Goal: Task Accomplishment & Management: Use online tool/utility

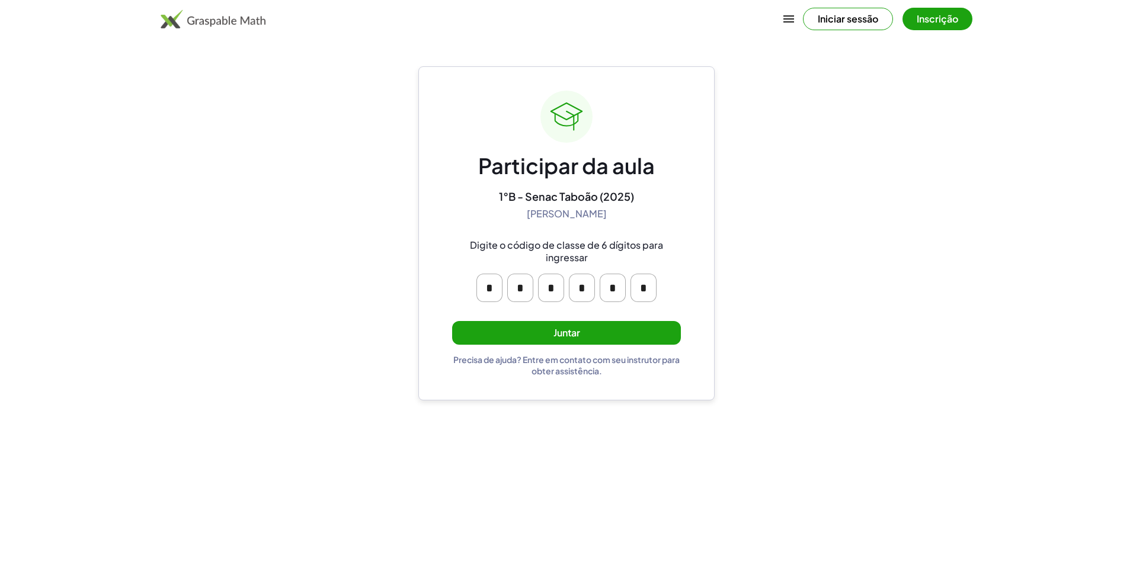
click at [605, 334] on button "Juntar" at bounding box center [566, 333] width 229 height 24
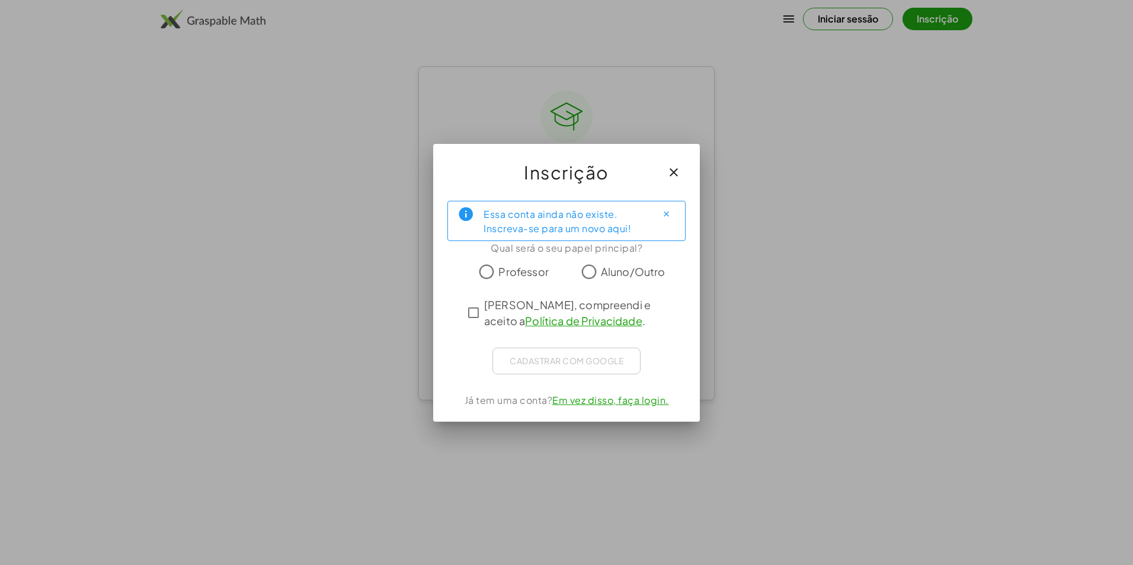
click at [643, 274] on label "Aluno/Outro" at bounding box center [633, 272] width 65 height 24
click at [643, 274] on span "Aluno/Outro" at bounding box center [633, 272] width 65 height 16
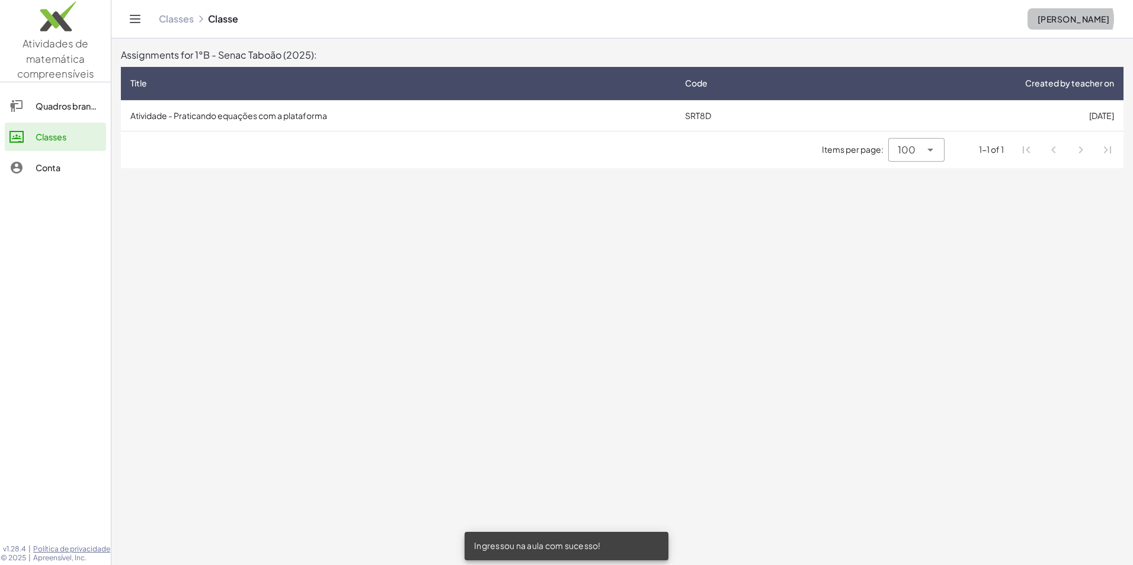
click at [1088, 21] on font "[PERSON_NAME]" at bounding box center [1073, 19] width 72 height 11
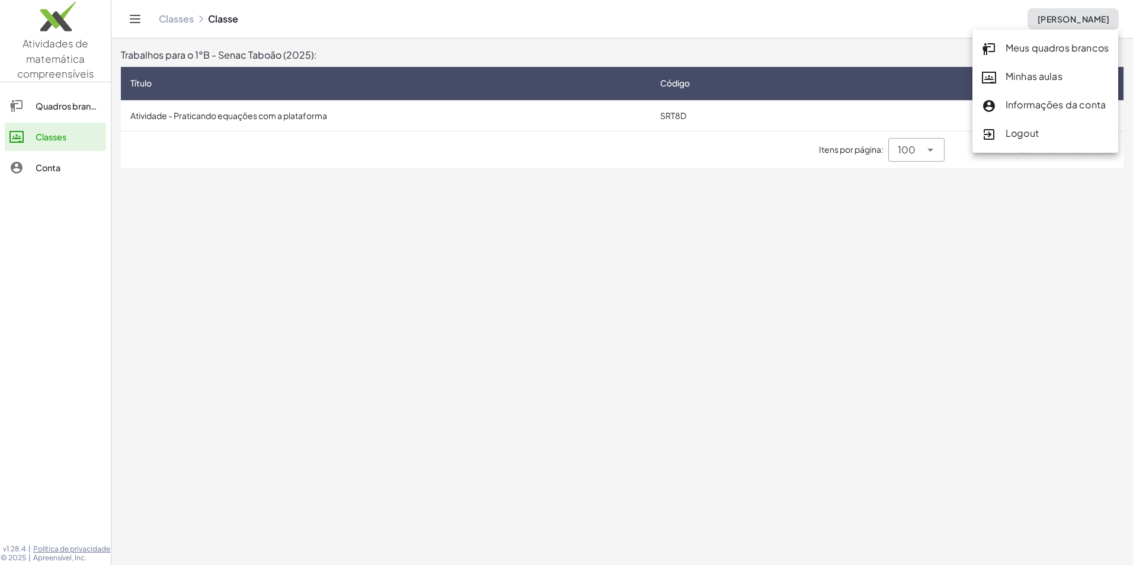
click at [1035, 102] on font "Informações da conta" at bounding box center [1055, 104] width 100 height 12
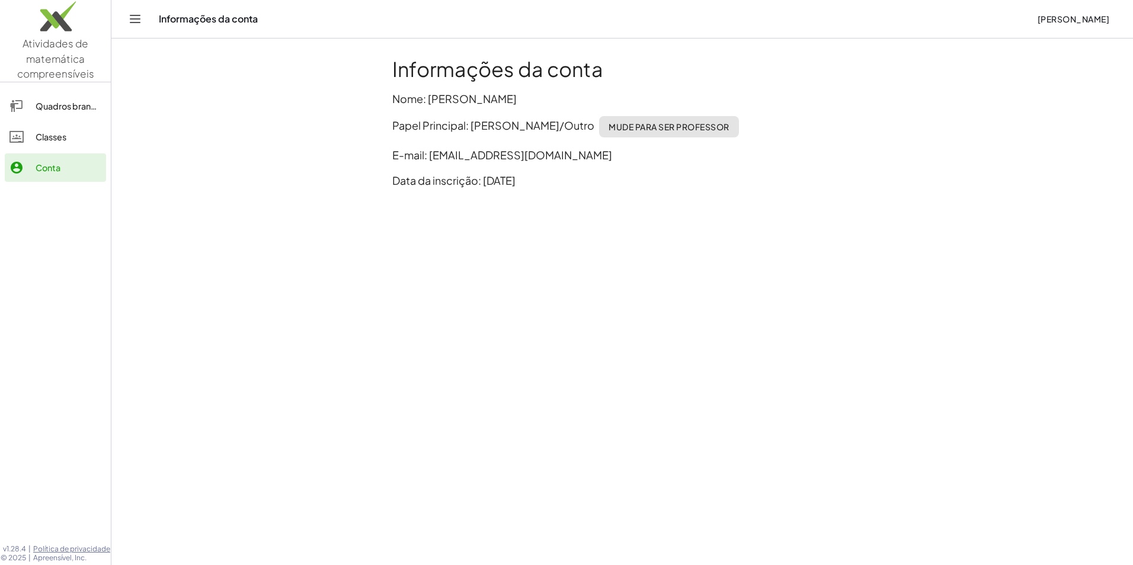
drag, startPoint x: 421, startPoint y: 88, endPoint x: 427, endPoint y: 94, distance: 9.2
click at [427, 94] on div "Informações da conta Nome: [PERSON_NAME] Principal: Aluno/Outro Mude para ser p…" at bounding box center [622, 127] width 474 height 155
drag, startPoint x: 427, startPoint y: 94, endPoint x: 448, endPoint y: 97, distance: 20.9
click at [448, 97] on p "Nome: [PERSON_NAME]" at bounding box center [622, 99] width 460 height 16
drag, startPoint x: 123, startPoint y: 52, endPoint x: 127, endPoint y: 59, distance: 7.4
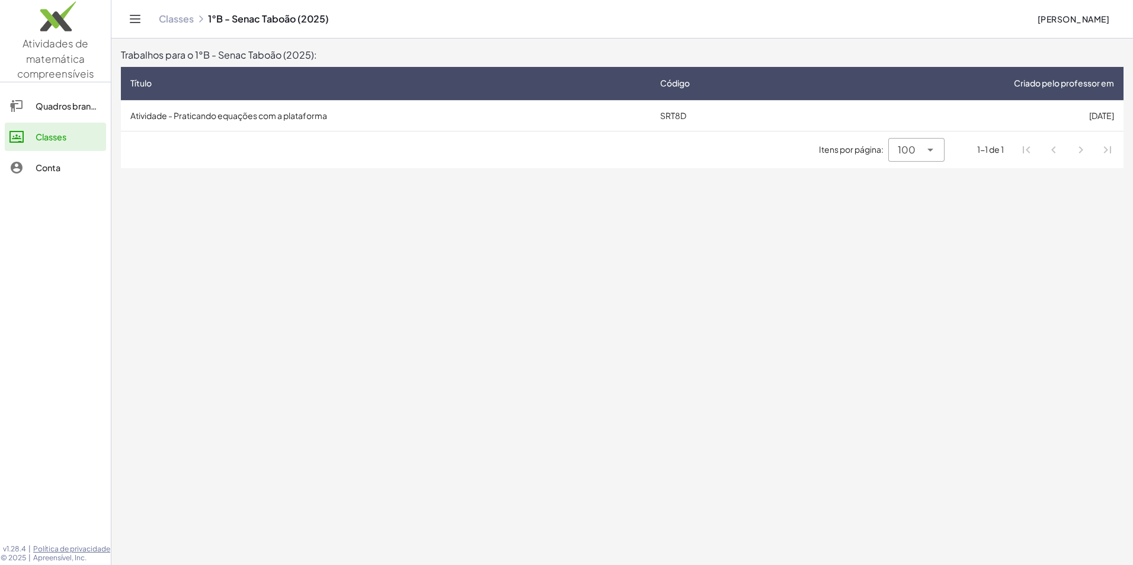
drag, startPoint x: 838, startPoint y: 55, endPoint x: 857, endPoint y: 56, distance: 18.4
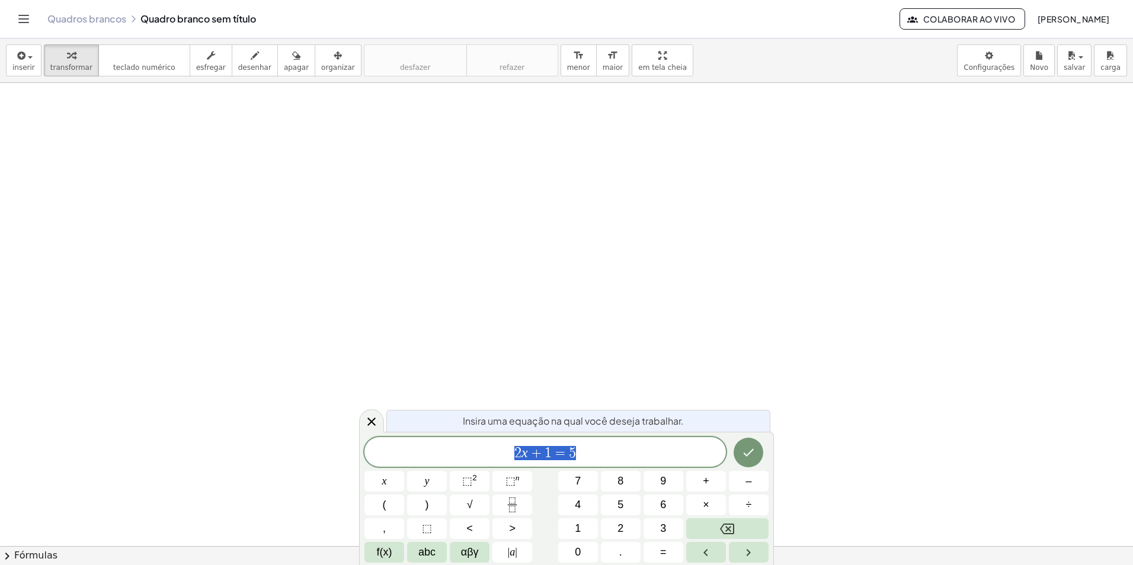
click at [1066, 19] on font "[PERSON_NAME]" at bounding box center [1073, 19] width 72 height 11
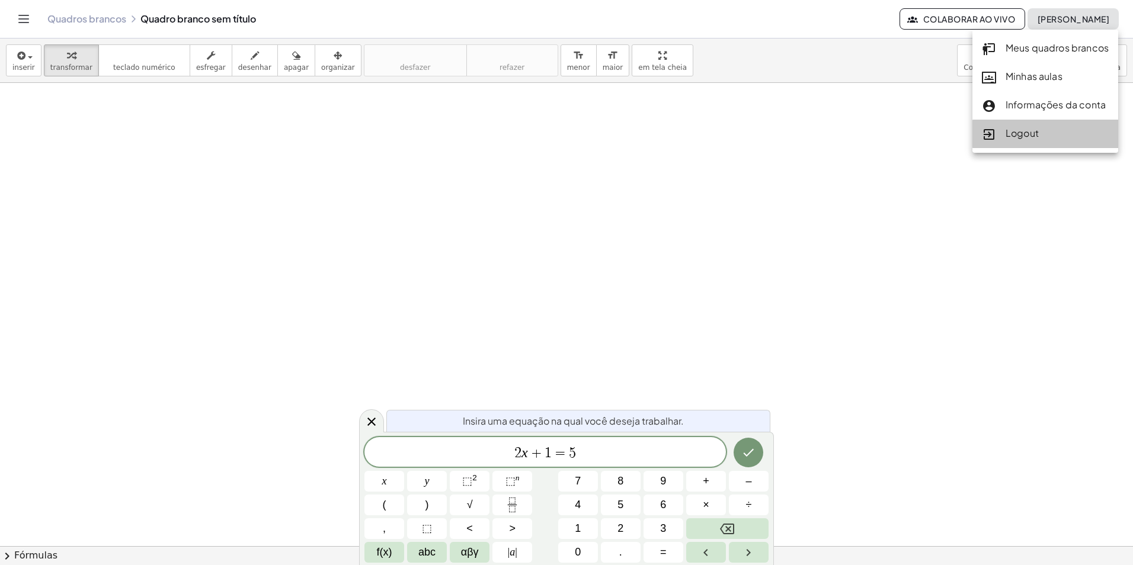
click at [1035, 123] on div "Logout" at bounding box center [1045, 134] width 146 height 28
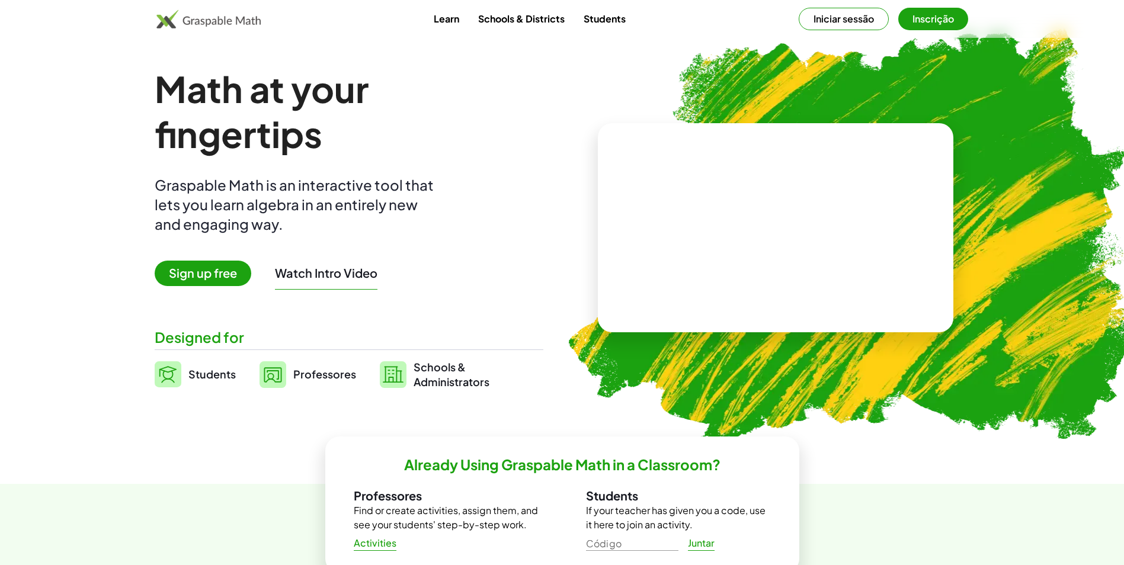
click at [869, 24] on button "Iniciar sessão" at bounding box center [844, 19] width 90 height 23
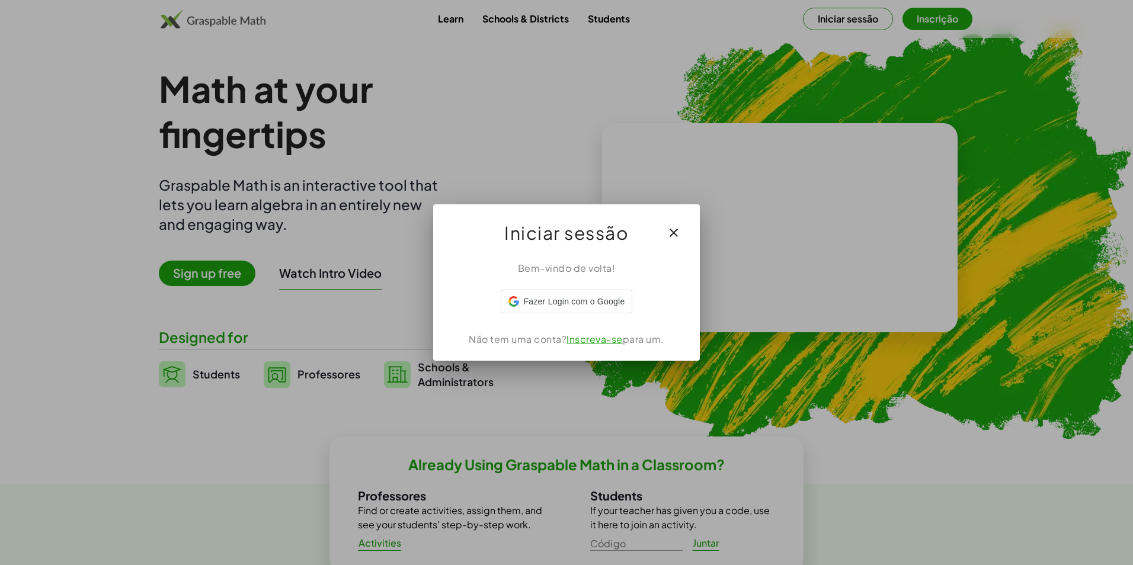
click at [865, 22] on div at bounding box center [566, 282] width 1133 height 565
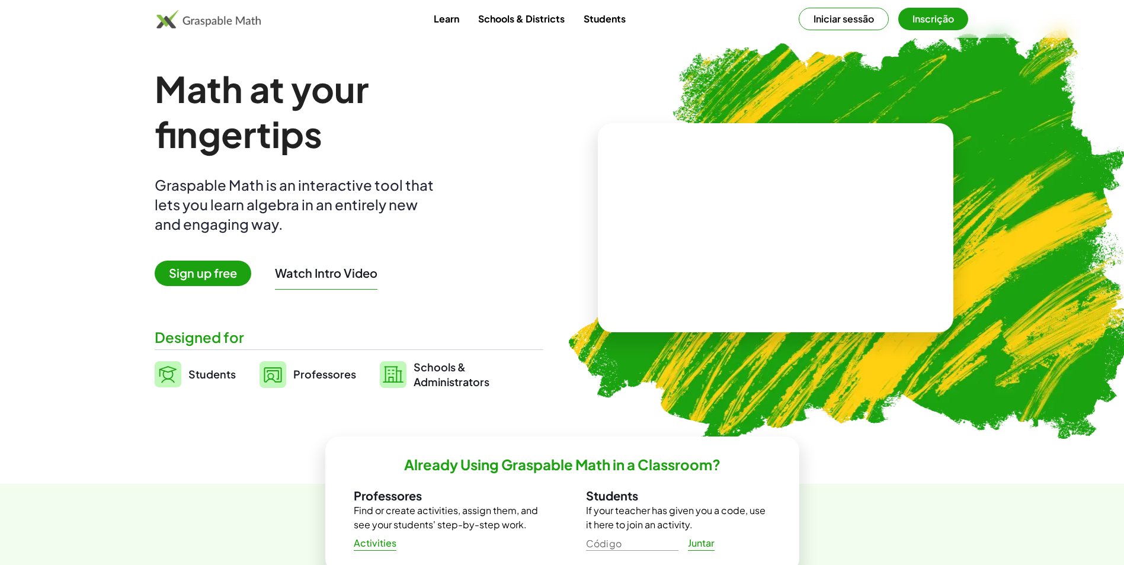
click at [865, 22] on button "Iniciar sessão" at bounding box center [844, 19] width 90 height 23
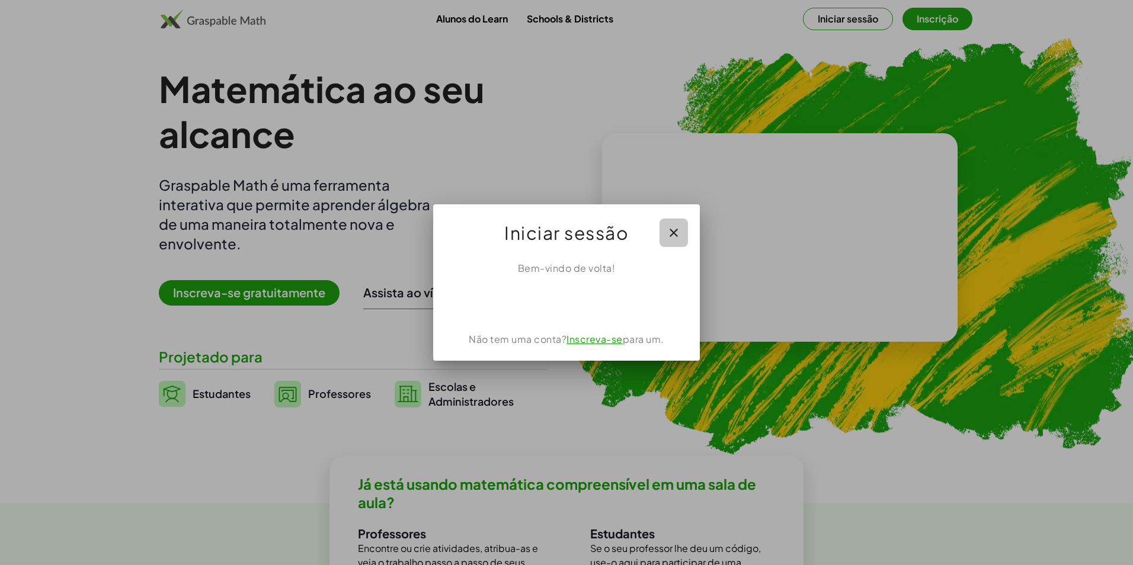
click at [672, 234] on icon "button" at bounding box center [673, 233] width 14 height 14
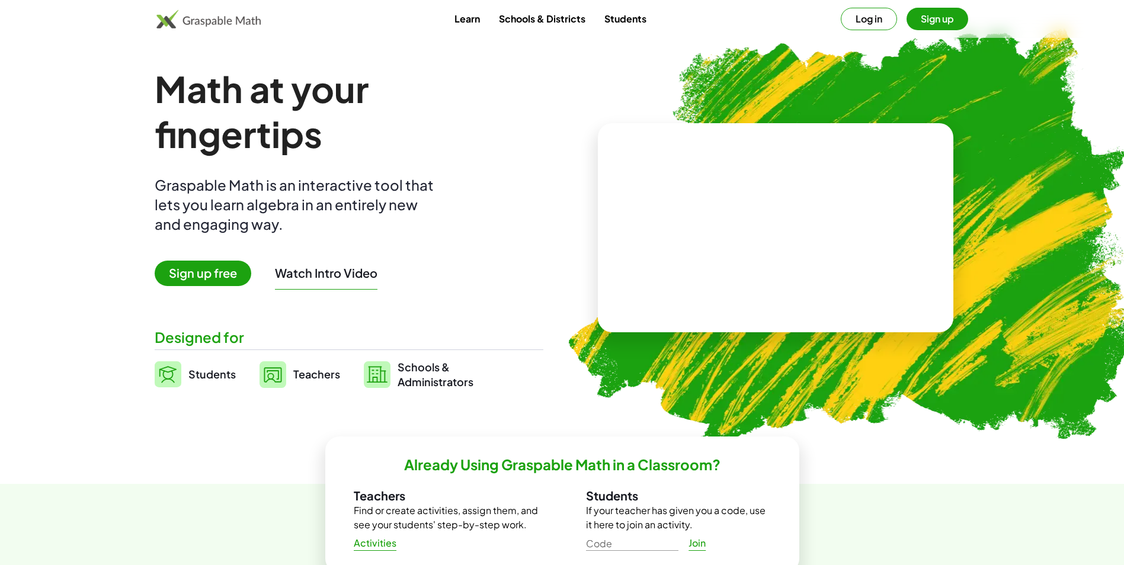
drag, startPoint x: 0, startPoint y: 0, endPoint x: 216, endPoint y: 268, distance: 343.8
click at [216, 268] on span "Sign up free" at bounding box center [203, 273] width 97 height 25
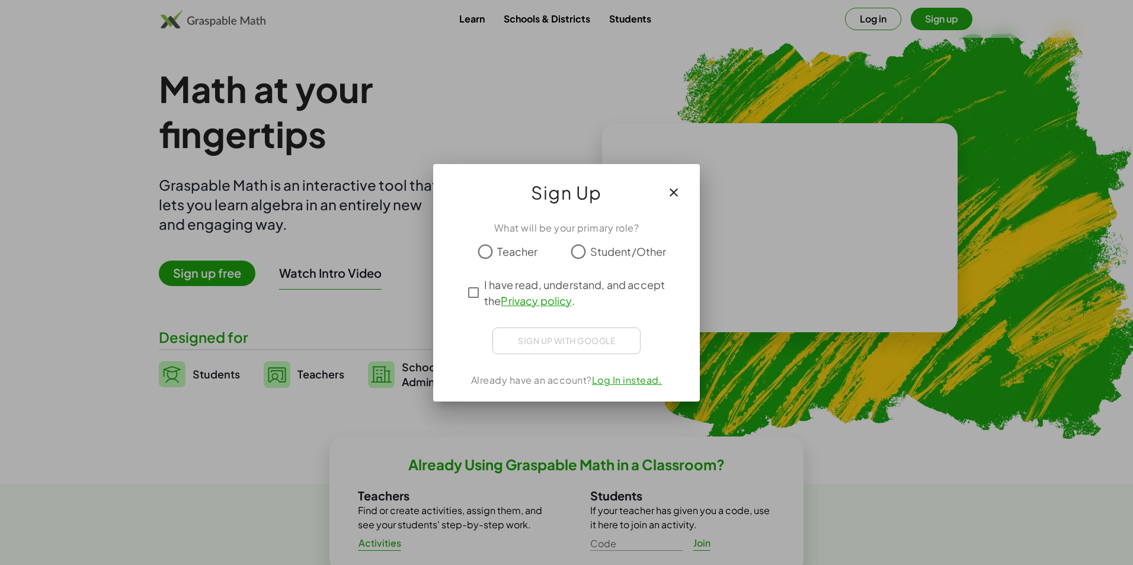
click at [603, 241] on label "Student/Other" at bounding box center [628, 252] width 76 height 24
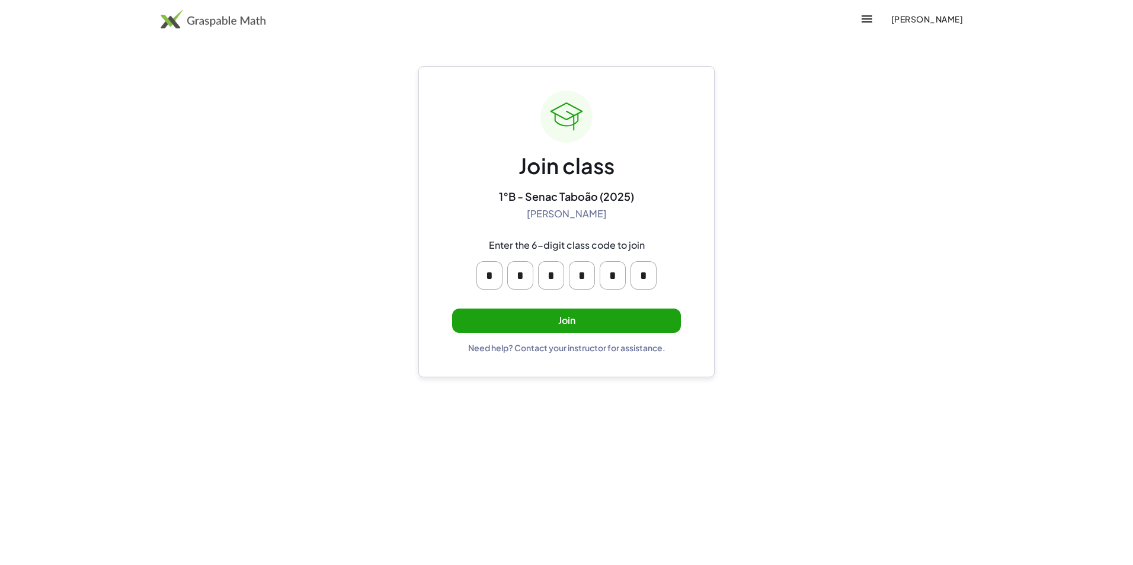
click at [654, 320] on button "Join" at bounding box center [566, 321] width 229 height 24
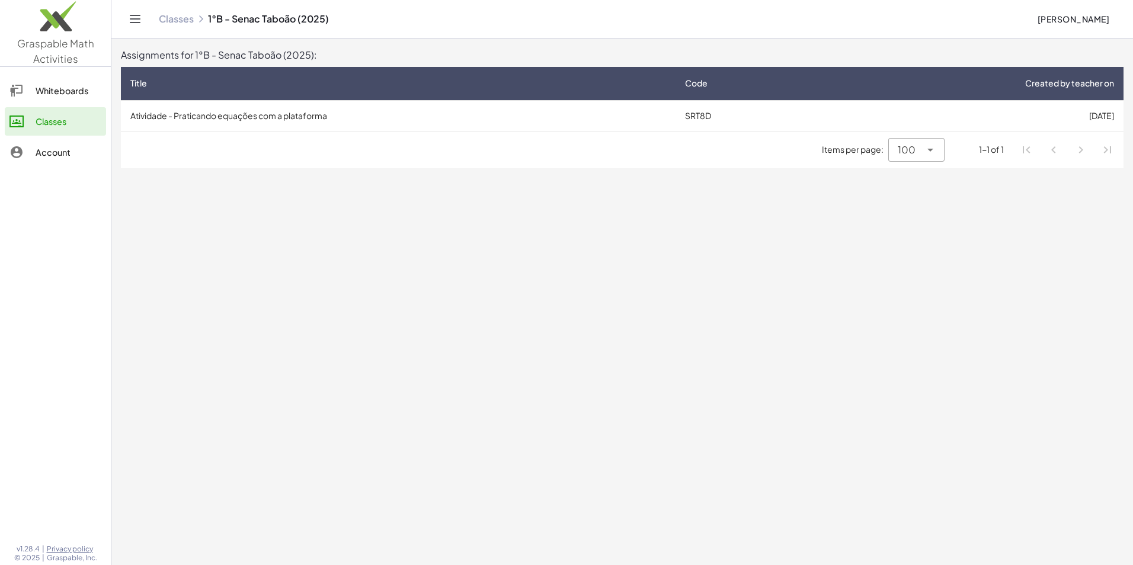
click at [56, 87] on div "Whiteboards" at bounding box center [69, 91] width 66 height 14
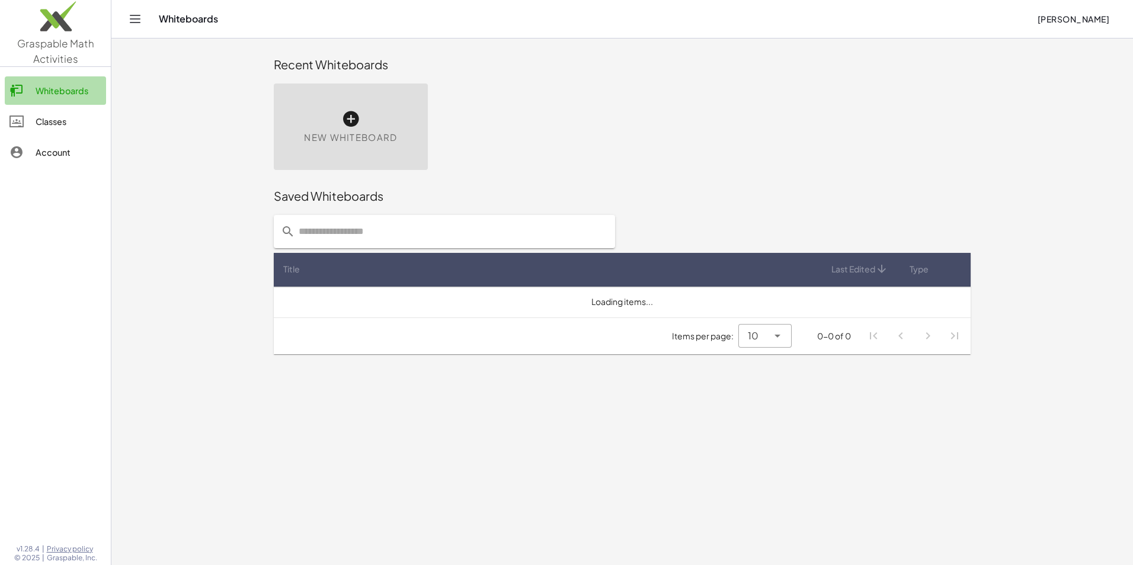
click at [56, 87] on div "Whiteboards" at bounding box center [69, 91] width 66 height 14
click at [53, 115] on div "Classes" at bounding box center [69, 121] width 66 height 14
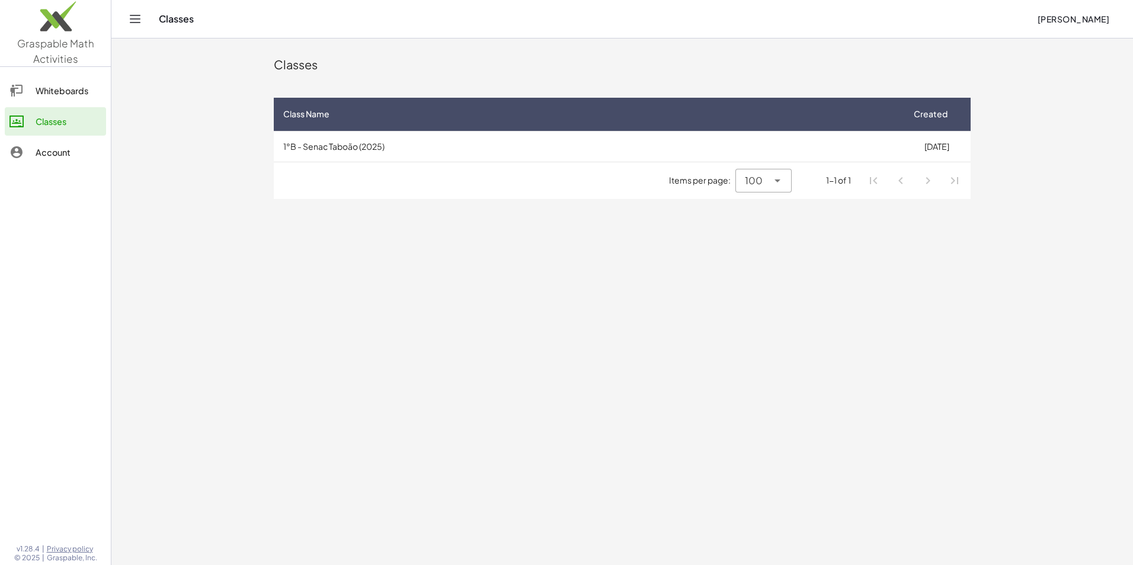
click at [368, 148] on td "1°B - Senac Taboão (2025)" at bounding box center [588, 146] width 629 height 31
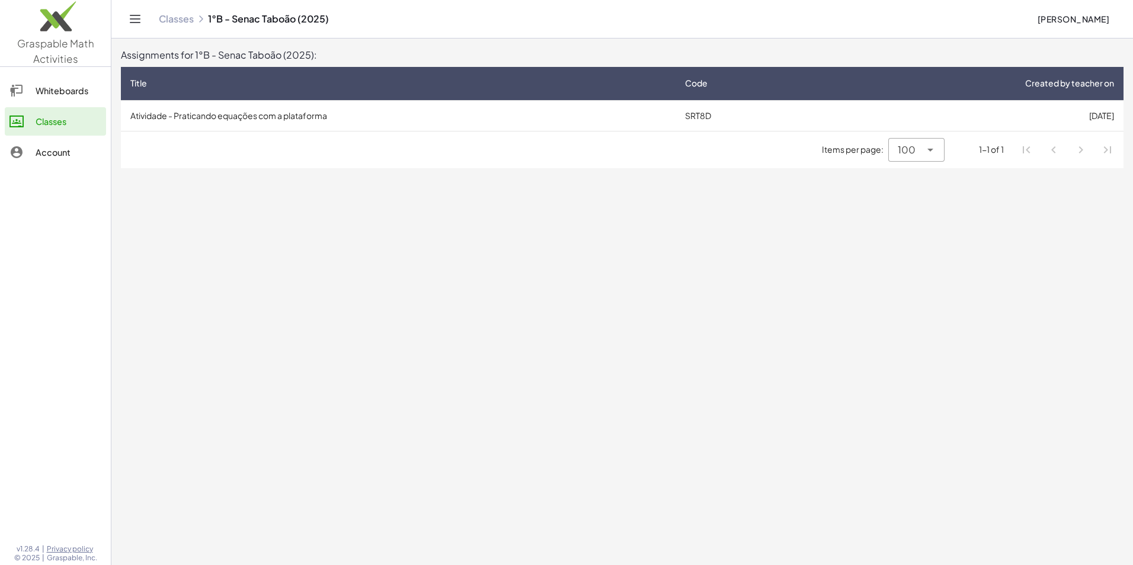
click at [406, 129] on td "Atividade - Praticando equações com a plataforma" at bounding box center [398, 115] width 555 height 31
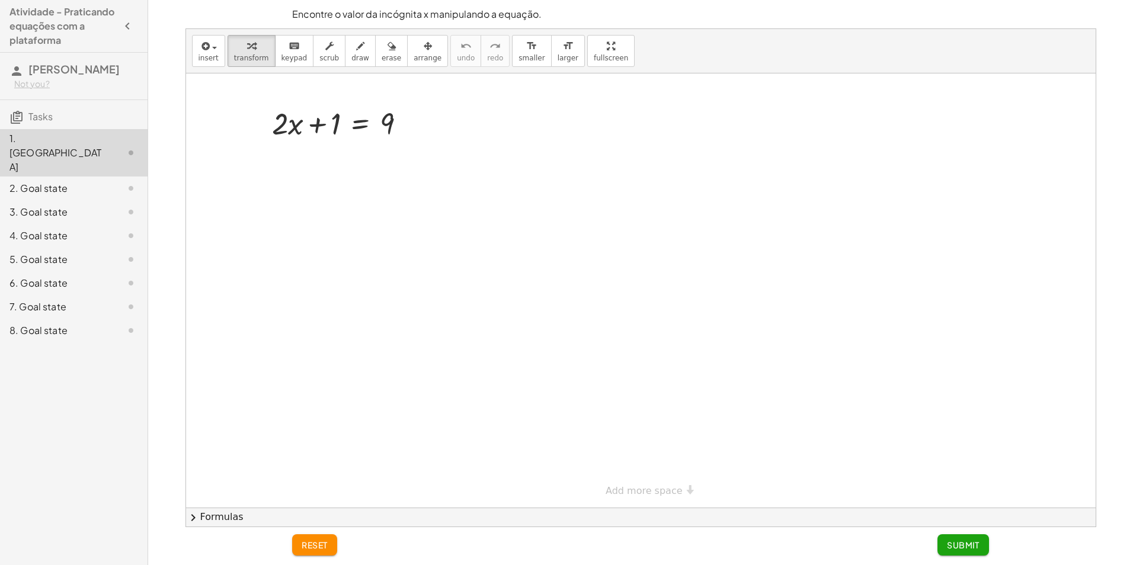
click at [944, 531] on div "reset Submit" at bounding box center [640, 546] width 711 height 38
click at [959, 544] on span "Submit" at bounding box center [963, 545] width 33 height 11
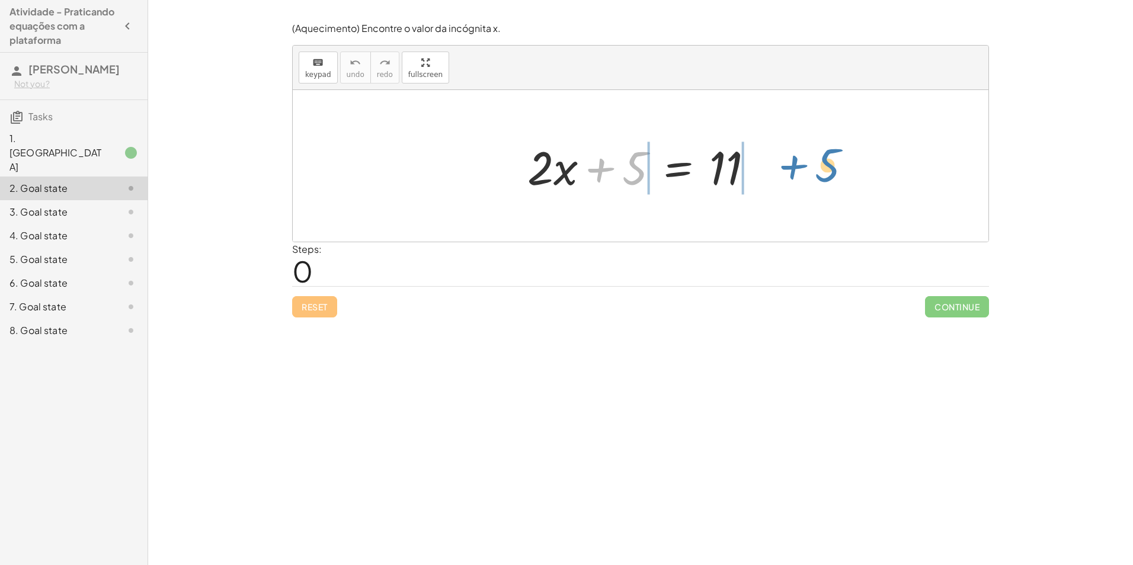
drag, startPoint x: 640, startPoint y: 172, endPoint x: 822, endPoint y: 166, distance: 182.0
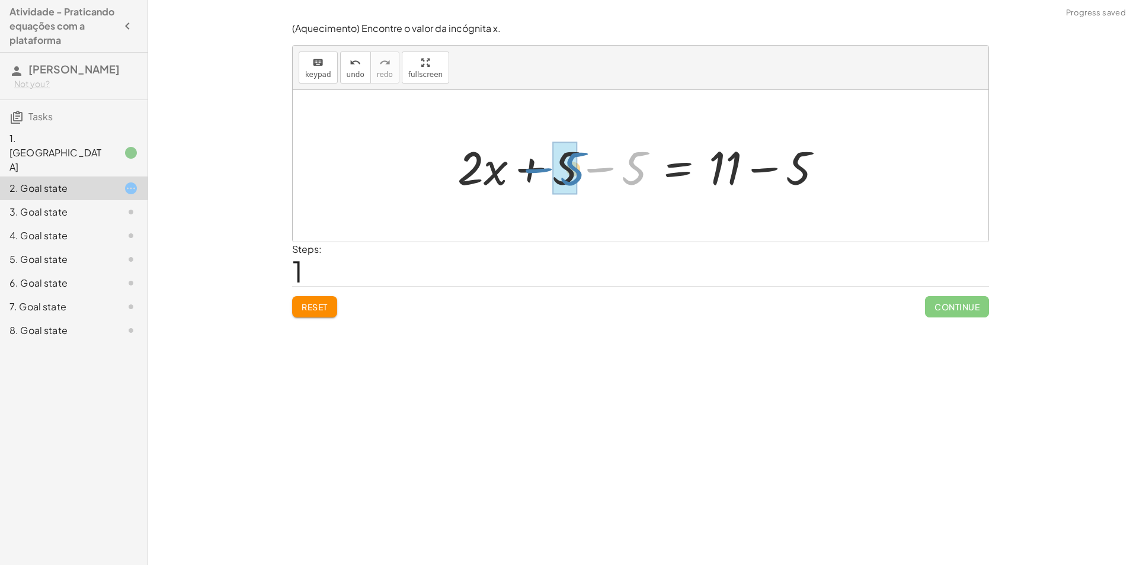
drag, startPoint x: 624, startPoint y: 168, endPoint x: 562, endPoint y: 169, distance: 62.2
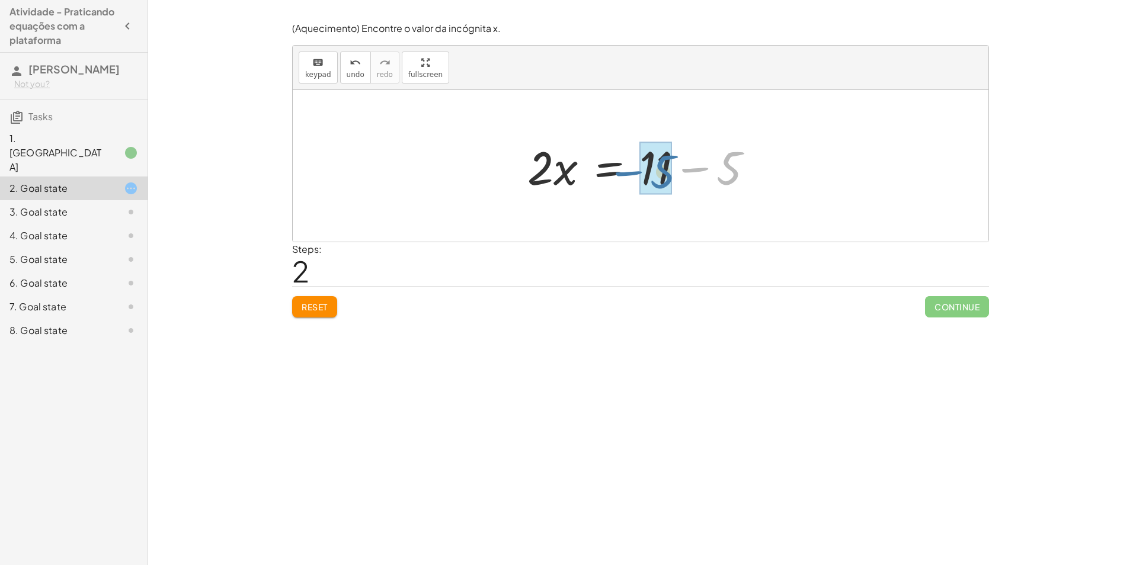
drag, startPoint x: 725, startPoint y: 169, endPoint x: 656, endPoint y: 173, distance: 68.8
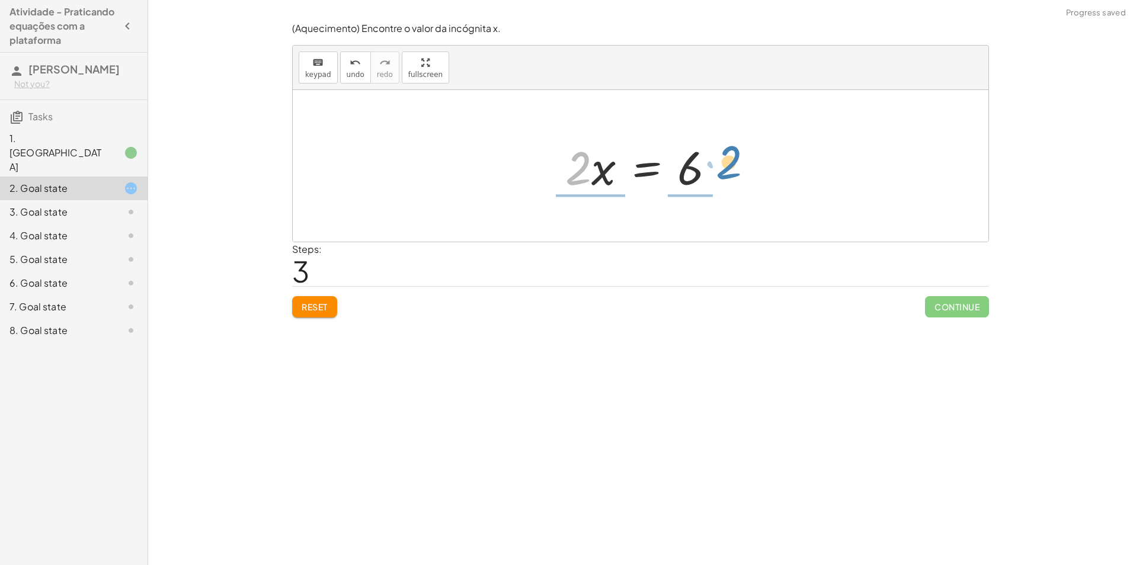
drag, startPoint x: 582, startPoint y: 172, endPoint x: 733, endPoint y: 166, distance: 151.2
drag, startPoint x: 600, startPoint y: 156, endPoint x: 557, endPoint y: 146, distance: 44.5
click at [557, 146] on div at bounding box center [645, 165] width 182 height 91
drag, startPoint x: 601, startPoint y: 181, endPoint x: 588, endPoint y: 168, distance: 18.0
click at [588, 168] on div at bounding box center [644, 165] width 188 height 91
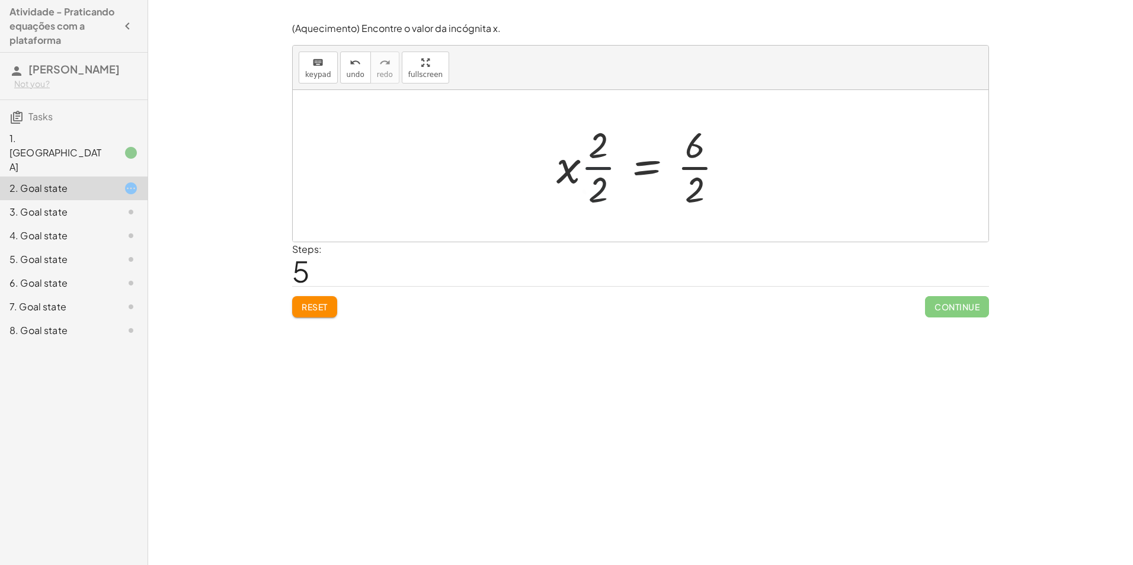
drag, startPoint x: 602, startPoint y: 169, endPoint x: 612, endPoint y: 169, distance: 9.5
click at [612, 169] on div at bounding box center [644, 165] width 188 height 91
drag, startPoint x: 612, startPoint y: 169, endPoint x: 620, endPoint y: 169, distance: 8.3
click at [620, 169] on div at bounding box center [644, 165] width 188 height 91
drag, startPoint x: 606, startPoint y: 168, endPoint x: 714, endPoint y: 163, distance: 108.5
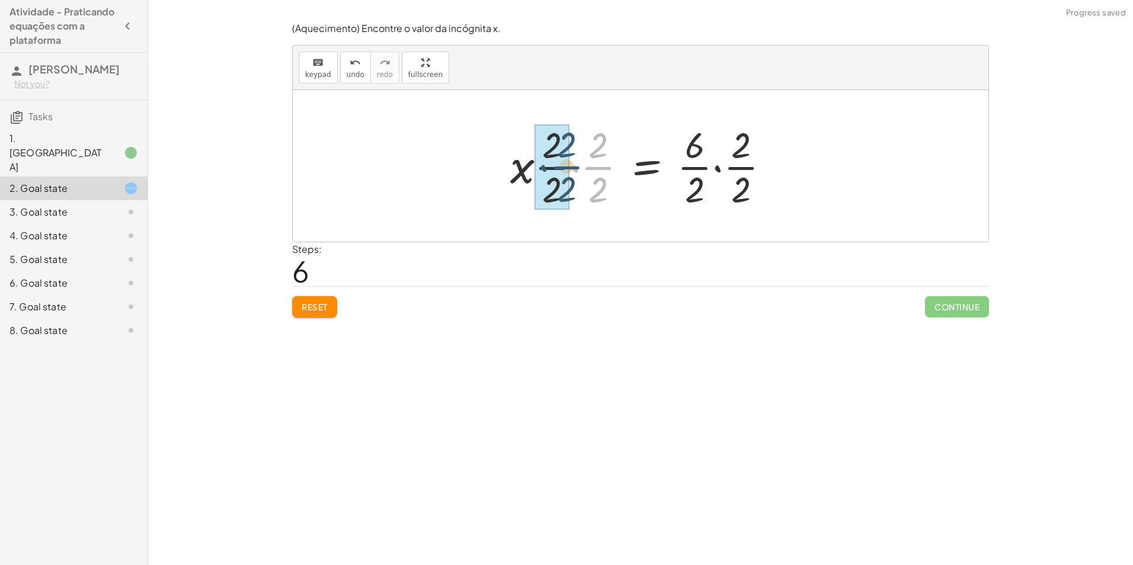
drag, startPoint x: 607, startPoint y: 166, endPoint x: 572, endPoint y: 165, distance: 35.0
click at [572, 165] on div at bounding box center [644, 165] width 281 height 91
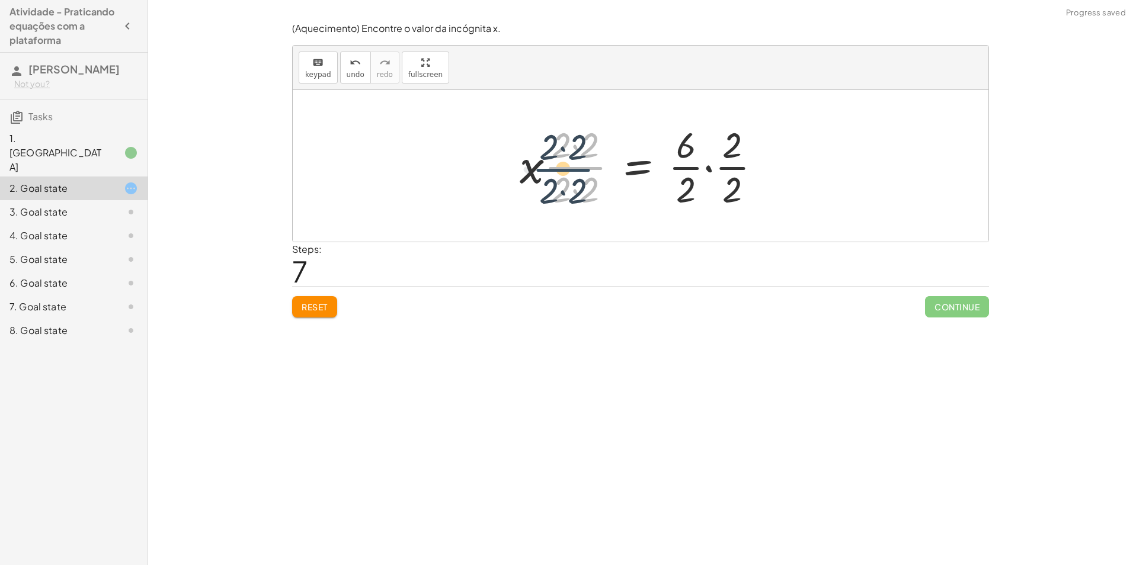
drag, startPoint x: 591, startPoint y: 164, endPoint x: 579, endPoint y: 166, distance: 12.6
click at [579, 166] on div at bounding box center [645, 165] width 262 height 91
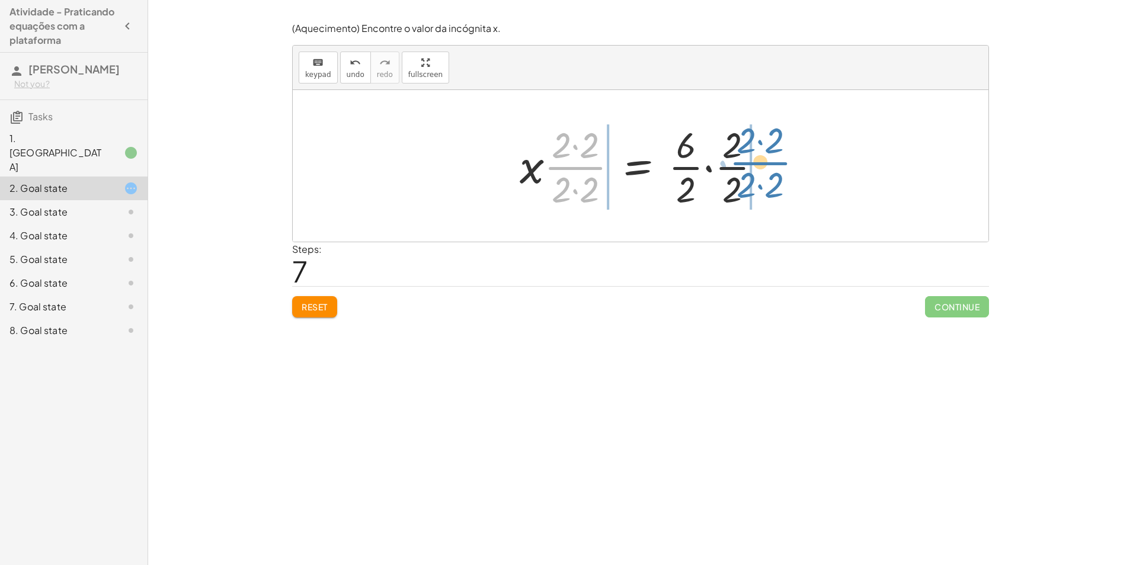
drag, startPoint x: 579, startPoint y: 166, endPoint x: 764, endPoint y: 161, distance: 184.9
click at [764, 161] on div at bounding box center [645, 165] width 262 height 91
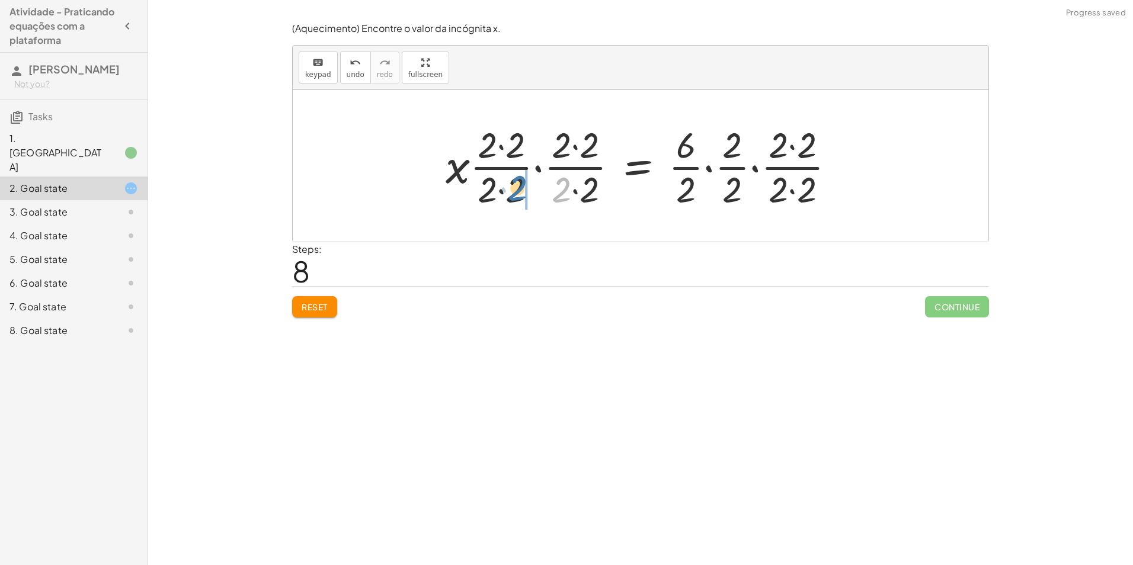
drag, startPoint x: 553, startPoint y: 172, endPoint x: 512, endPoint y: 165, distance: 42.0
click at [512, 165] on div at bounding box center [645, 165] width 411 height 91
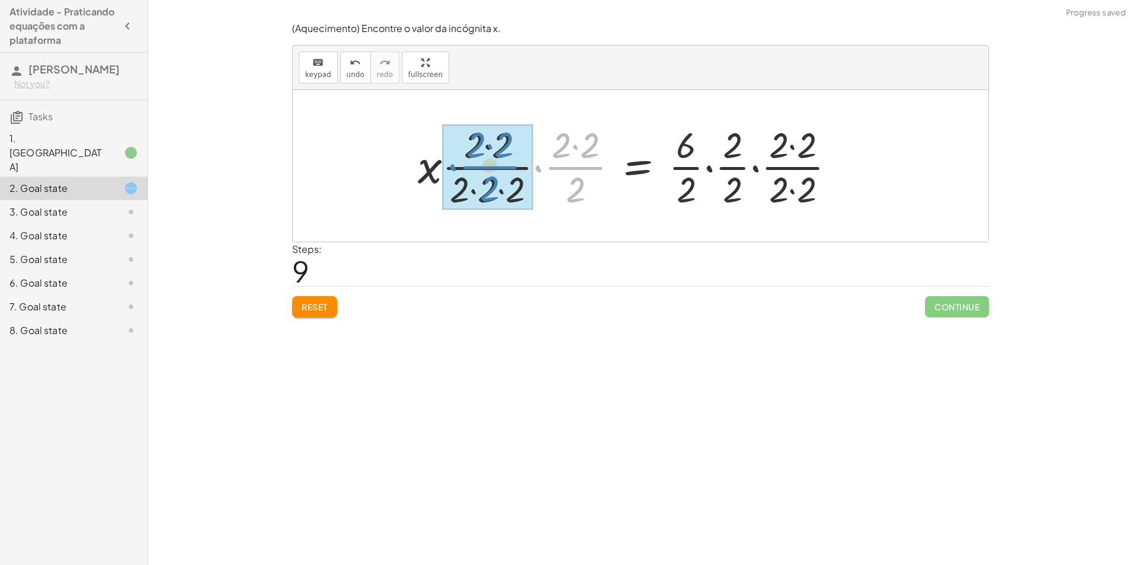
drag, startPoint x: 566, startPoint y: 168, endPoint x: 476, endPoint y: 166, distance: 90.1
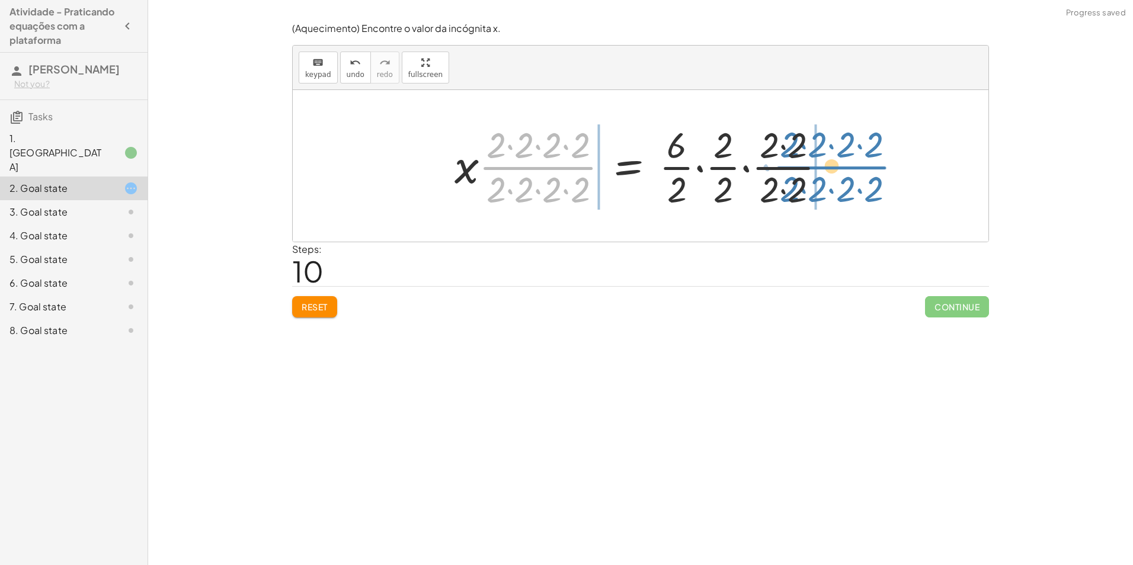
drag, startPoint x: 525, startPoint y: 168, endPoint x: 818, endPoint y: 167, distance: 293.3
click at [818, 167] on div at bounding box center [644, 165] width 393 height 91
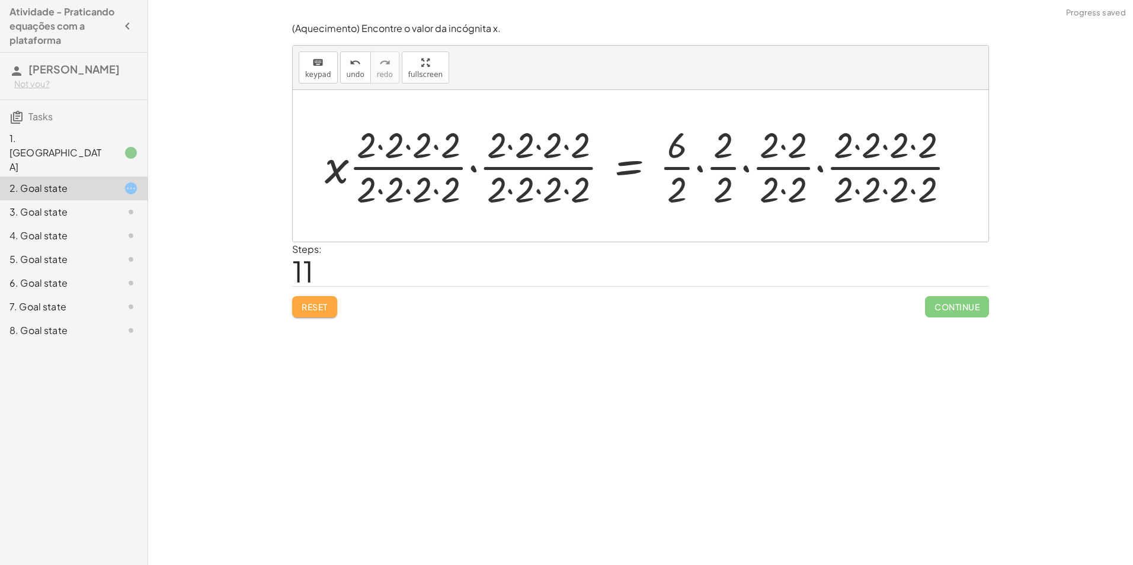
click at [318, 314] on button "Reset" at bounding box center [314, 306] width 45 height 21
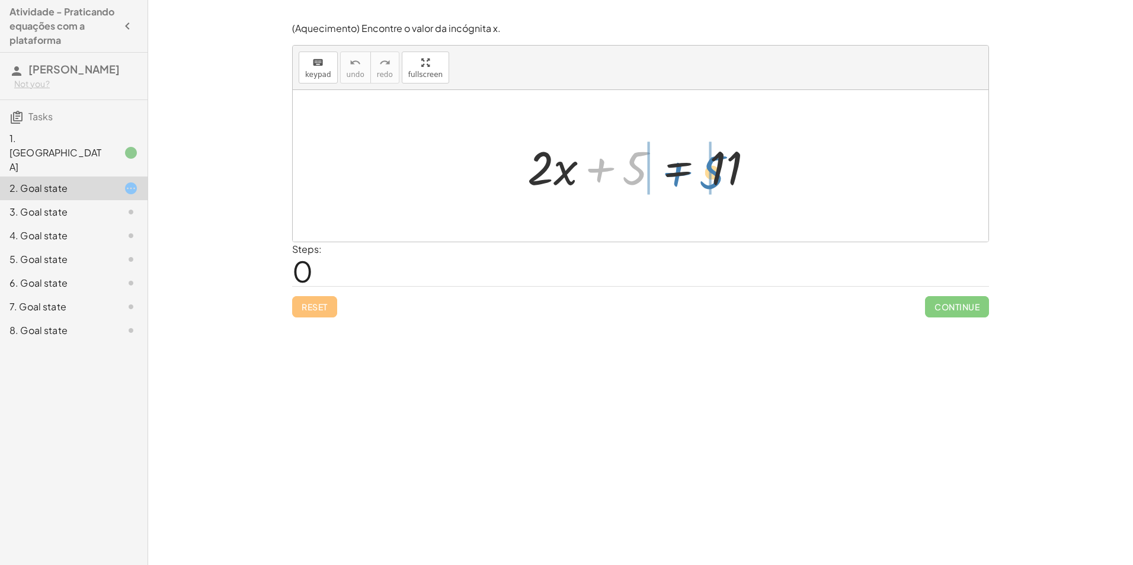
drag, startPoint x: 601, startPoint y: 172, endPoint x: 677, endPoint y: 176, distance: 75.9
click at [677, 176] on div at bounding box center [644, 166] width 247 height 61
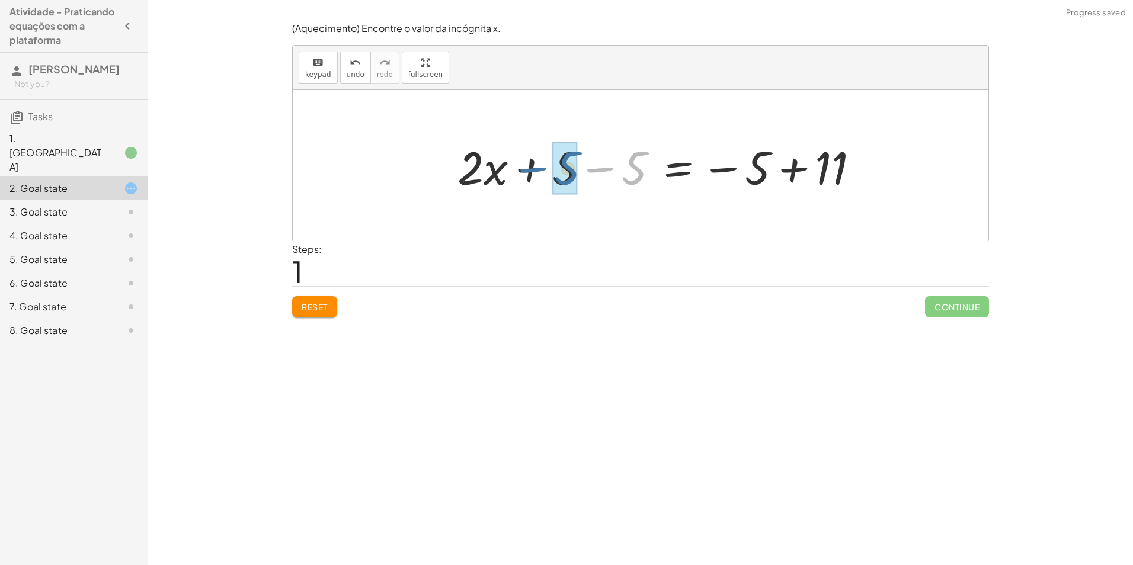
drag, startPoint x: 639, startPoint y: 172, endPoint x: 572, endPoint y: 172, distance: 67.5
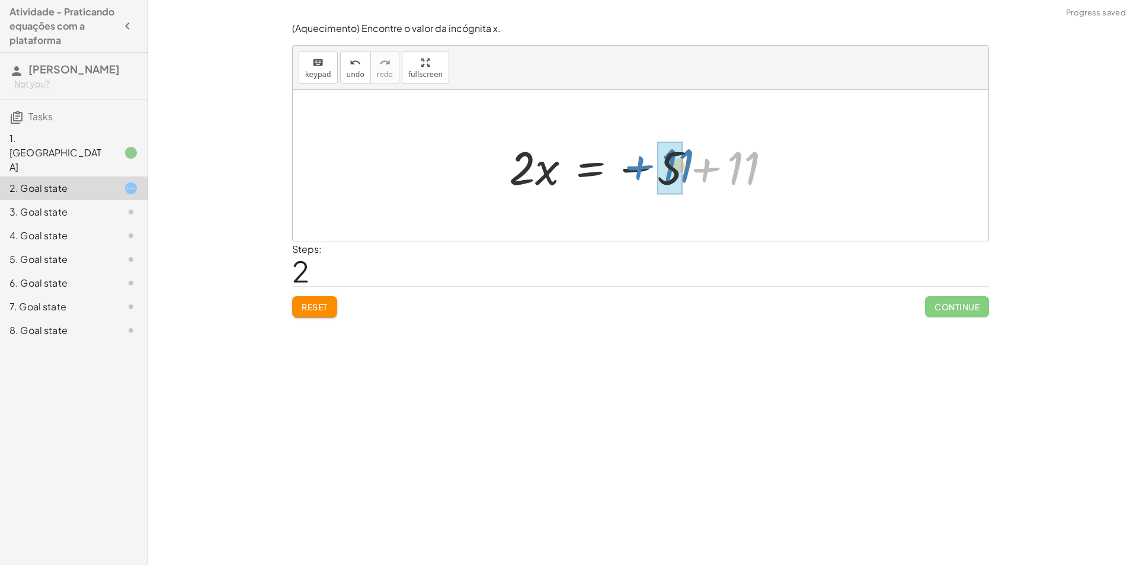
drag, startPoint x: 722, startPoint y: 174, endPoint x: 656, endPoint y: 171, distance: 66.4
click at [656, 171] on div at bounding box center [644, 166] width 283 height 61
drag, startPoint x: 575, startPoint y: 167, endPoint x: 582, endPoint y: 167, distance: 7.1
click at [582, 167] on div at bounding box center [644, 166] width 171 height 61
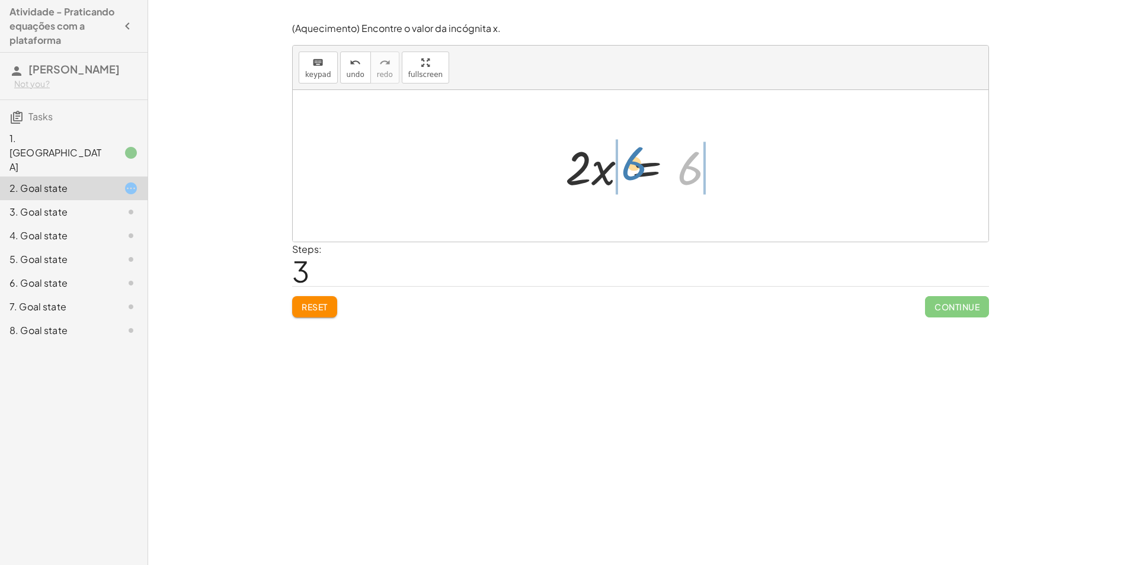
drag, startPoint x: 681, startPoint y: 172, endPoint x: 624, endPoint y: 167, distance: 56.5
click at [624, 167] on div at bounding box center [644, 166] width 171 height 61
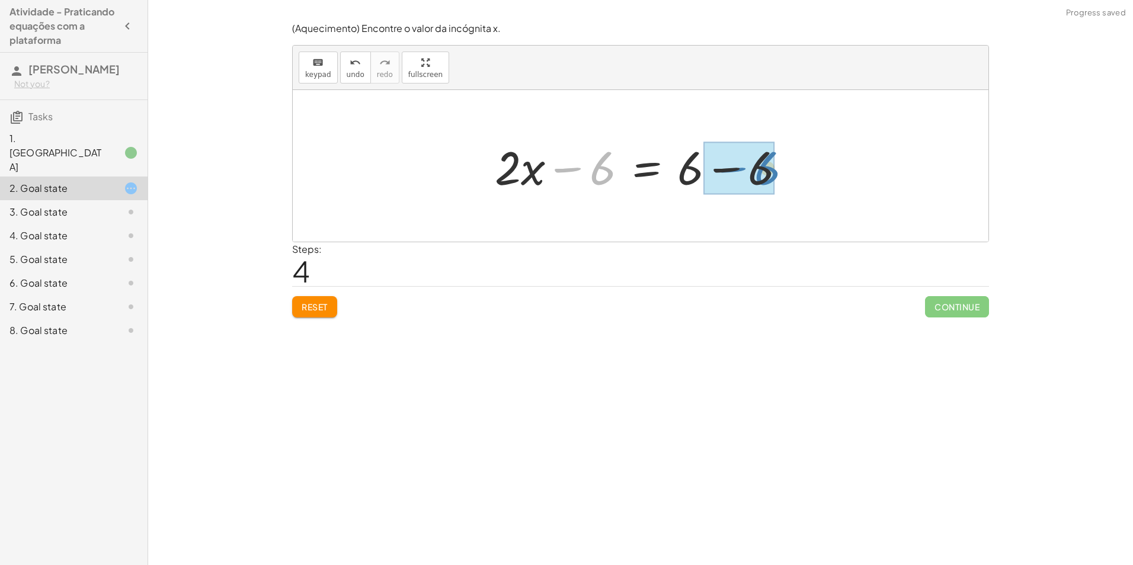
drag, startPoint x: 601, startPoint y: 168, endPoint x: 764, endPoint y: 168, distance: 162.9
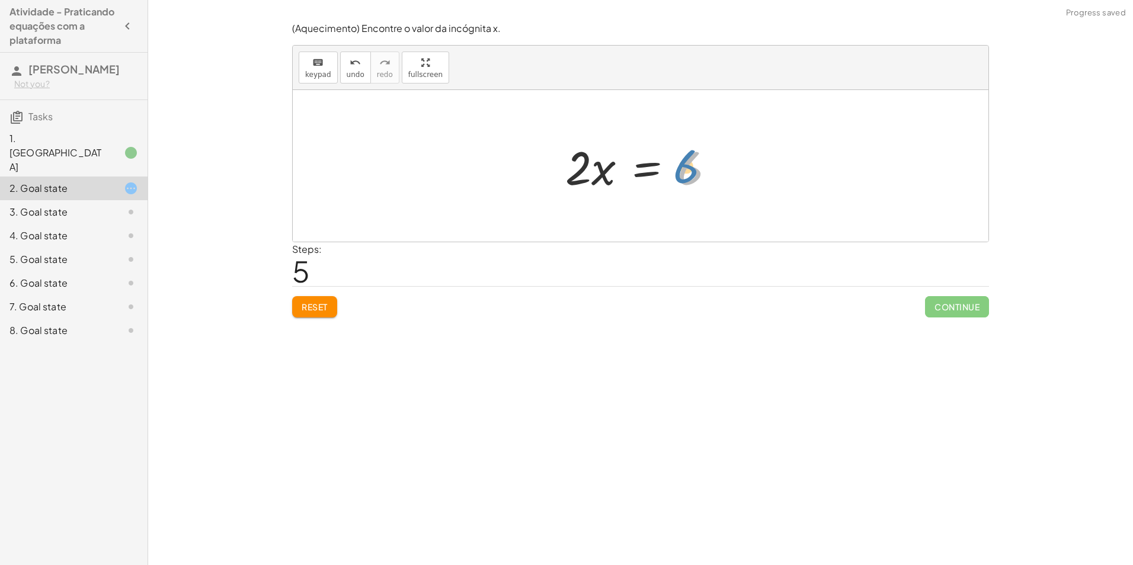
drag, startPoint x: 684, startPoint y: 168, endPoint x: 697, endPoint y: 165, distance: 12.7
click at [697, 165] on div at bounding box center [644, 166] width 171 height 61
drag, startPoint x: 609, startPoint y: 164, endPoint x: 725, endPoint y: 165, distance: 116.1
click at [725, 165] on div at bounding box center [644, 166] width 171 height 61
drag, startPoint x: 602, startPoint y: 167, endPoint x: 709, endPoint y: 161, distance: 106.2
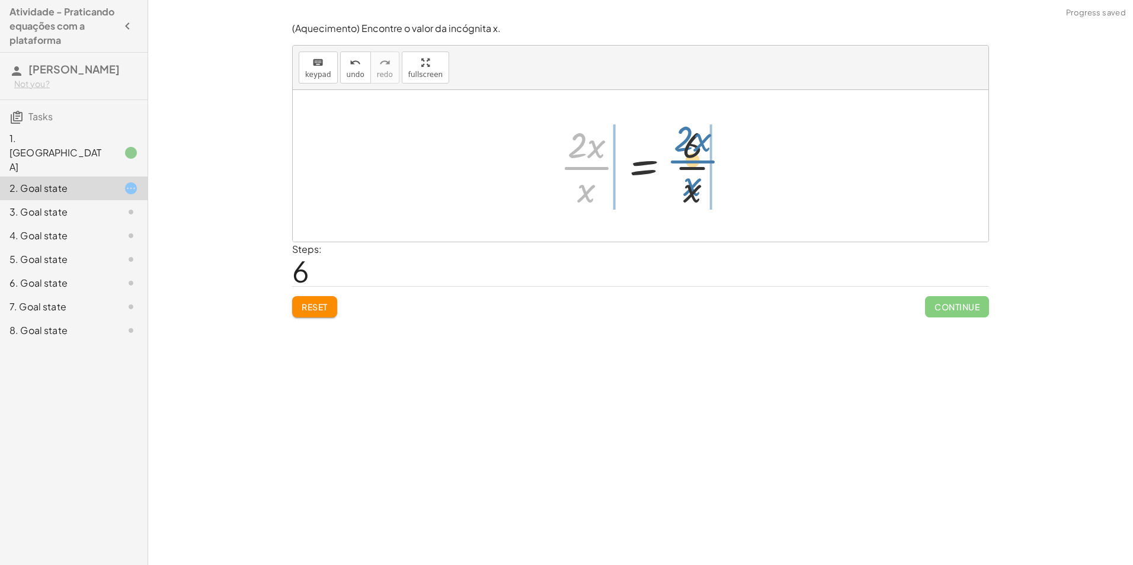
click at [709, 161] on div at bounding box center [645, 165] width 182 height 91
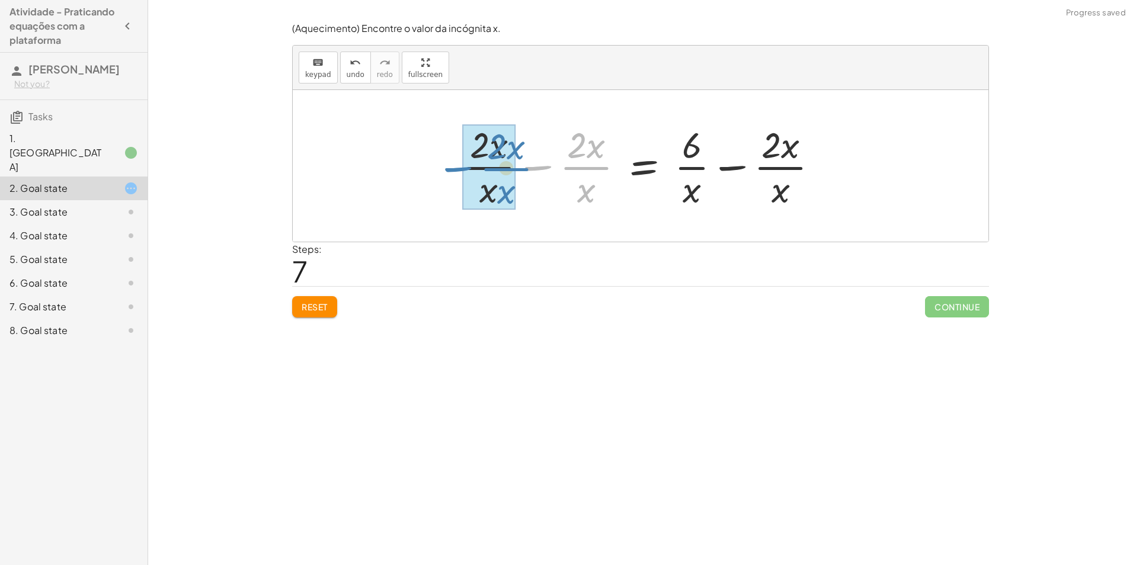
drag, startPoint x: 592, startPoint y: 167, endPoint x: 512, endPoint y: 168, distance: 80.0
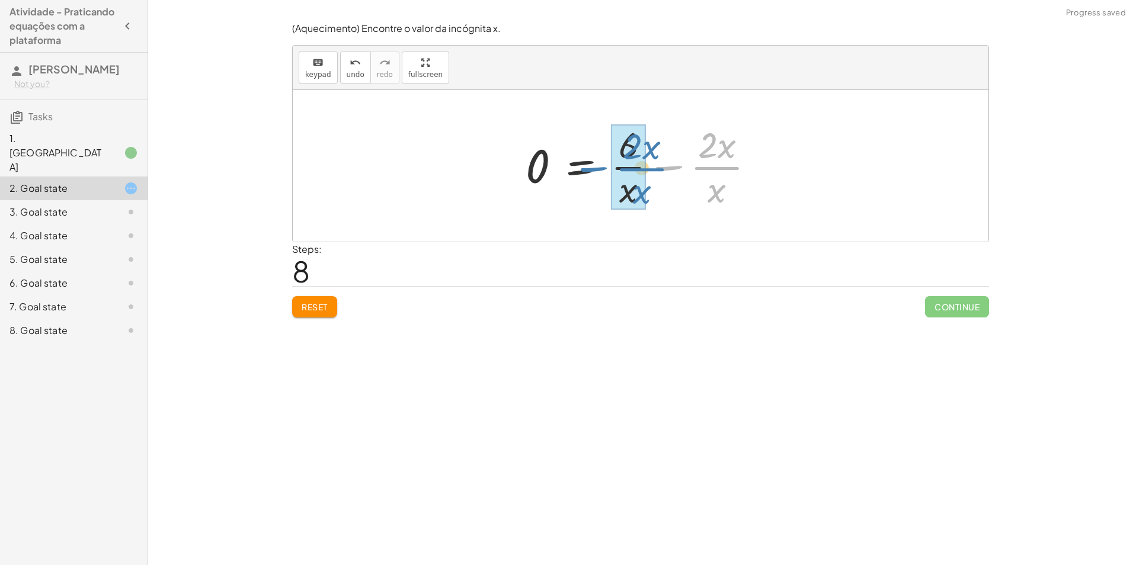
drag, startPoint x: 722, startPoint y: 159, endPoint x: 646, endPoint y: 160, distance: 75.2
click at [646, 160] on div at bounding box center [645, 165] width 251 height 91
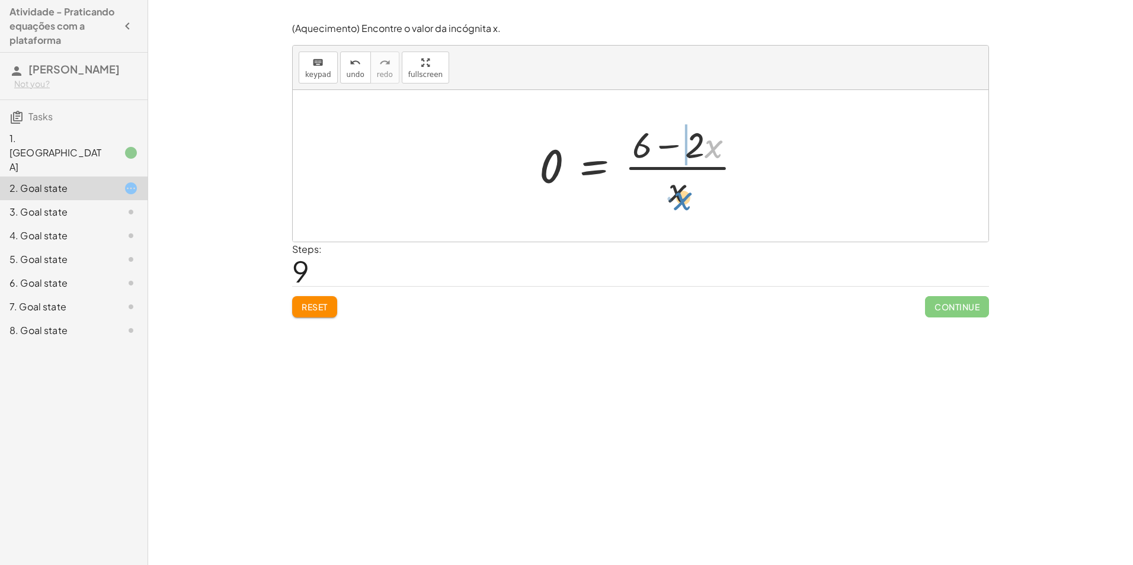
drag, startPoint x: 698, startPoint y: 153, endPoint x: 681, endPoint y: 191, distance: 41.9
click at [675, 205] on div at bounding box center [645, 165] width 224 height 91
drag, startPoint x: 680, startPoint y: 192, endPoint x: 655, endPoint y: 150, distance: 48.4
click at [655, 150] on div at bounding box center [645, 165] width 224 height 91
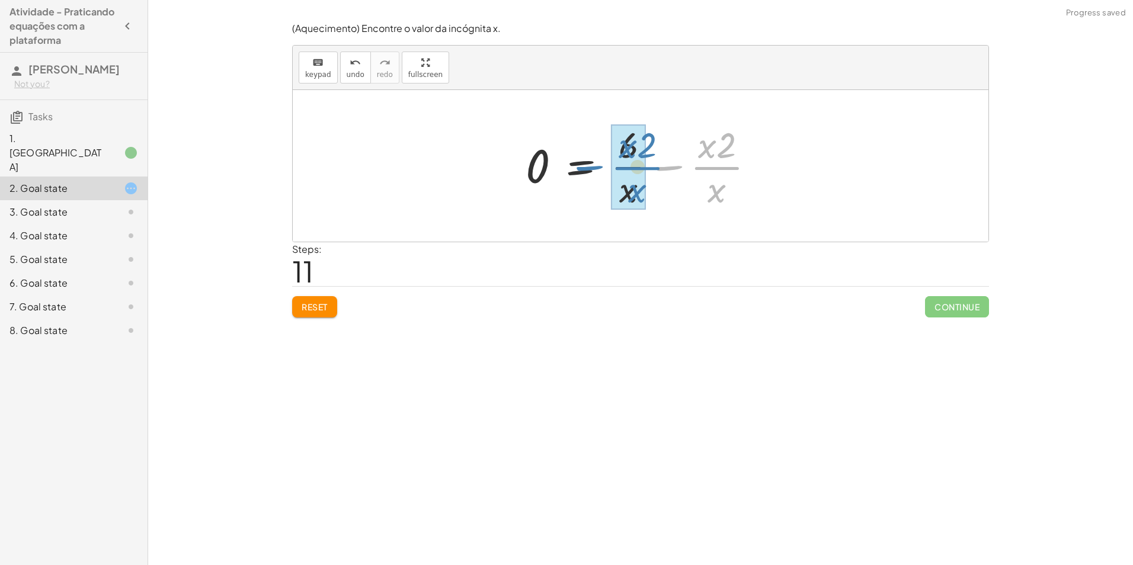
drag, startPoint x: 674, startPoint y: 165, endPoint x: 593, endPoint y: 165, distance: 80.6
click at [593, 165] on div at bounding box center [645, 165] width 251 height 91
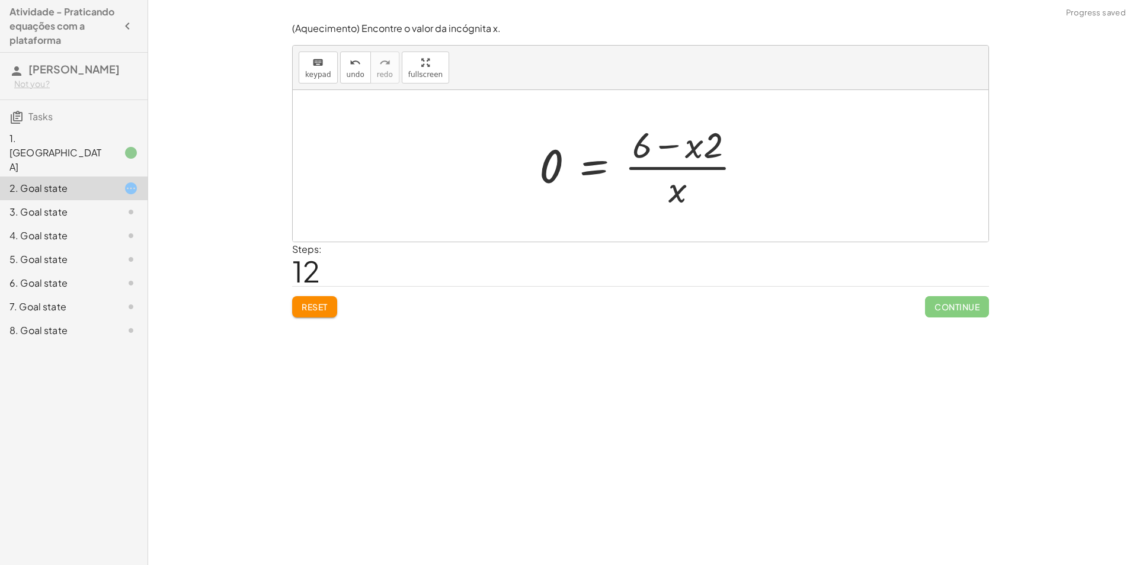
click at [938, 308] on span "Continue" at bounding box center [957, 306] width 64 height 21
